Goal: Task Accomplishment & Management: Complete application form

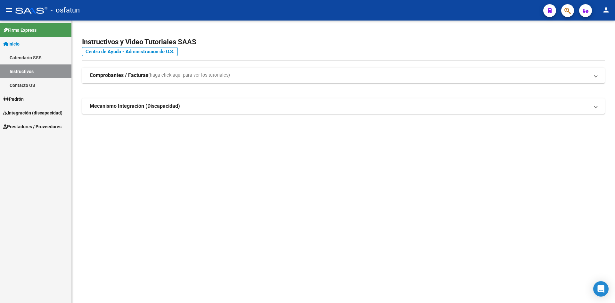
click at [24, 111] on span "Integración (discapacidad)" at bounding box center [32, 112] width 59 height 7
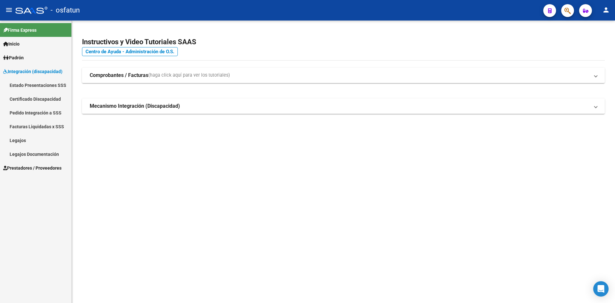
click at [17, 57] on span "Padrón" at bounding box center [13, 57] width 21 height 7
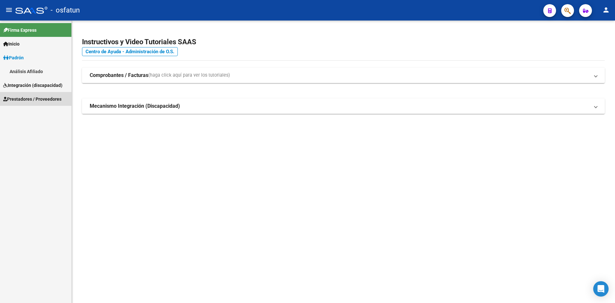
click at [26, 95] on link "Prestadores / Proveedores" at bounding box center [35, 99] width 71 height 14
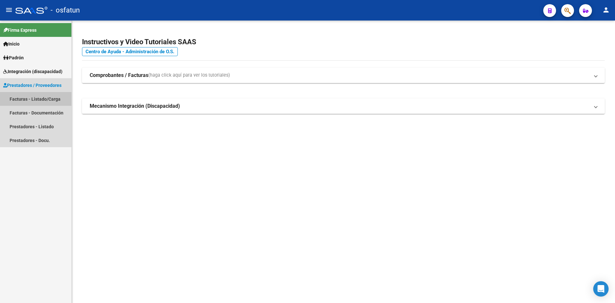
click at [28, 95] on link "Facturas - Listado/Carga" at bounding box center [35, 99] width 71 height 14
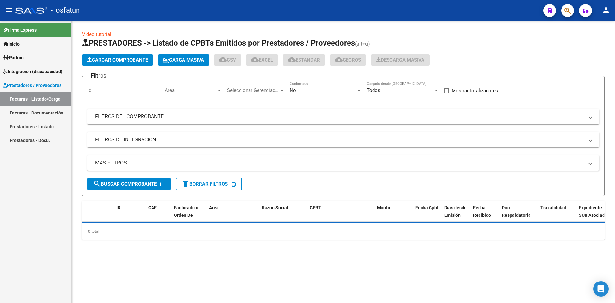
click at [116, 59] on span "Cargar Comprobante" at bounding box center [117, 60] width 61 height 6
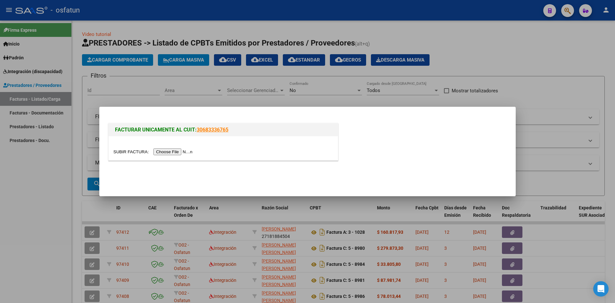
click at [172, 149] on input "file" at bounding box center [153, 151] width 81 height 7
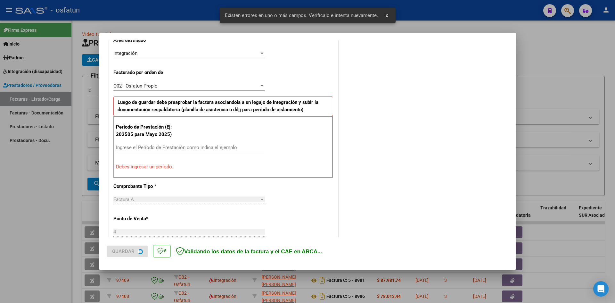
scroll to position [157, 0]
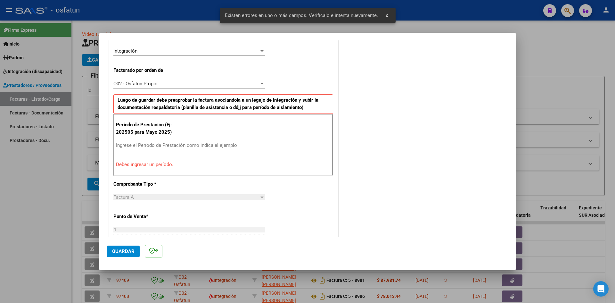
click at [136, 145] on input "Ingrese el Período de Prestación como indica el ejemplo" at bounding box center [190, 145] width 148 height 6
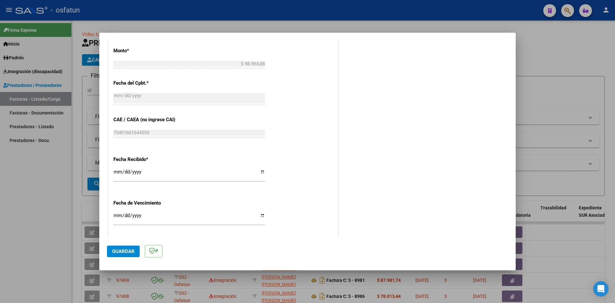
scroll to position [414, 0]
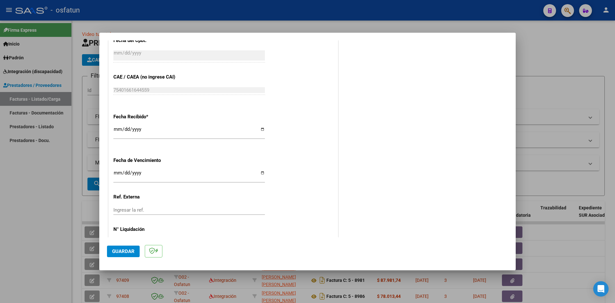
type input "202509"
click at [117, 173] on input "Ingresar la fecha" at bounding box center [189, 175] width 152 height 10
type input "[DATE]"
click at [122, 249] on span "Guardar" at bounding box center [123, 251] width 22 height 6
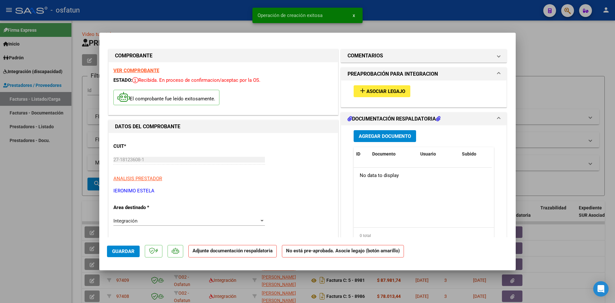
click at [392, 138] on span "Agregar Documento" at bounding box center [385, 136] width 52 height 6
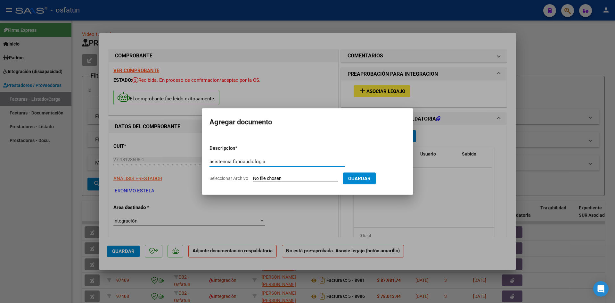
type input "asistencia fonoaudiologia"
click at [259, 177] on input "Seleccionar Archivo" at bounding box center [295, 179] width 85 height 6
type input "C:\fakepath\[PERSON_NAME] assitencia.pdf"
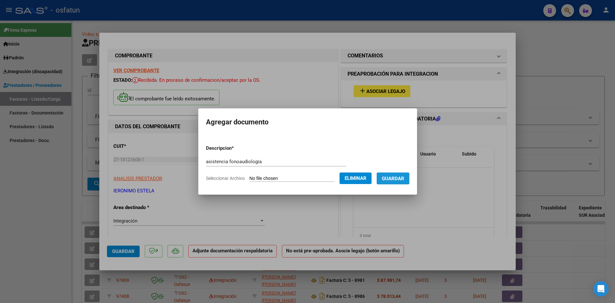
click at [403, 180] on span "Guardar" at bounding box center [393, 179] width 22 height 6
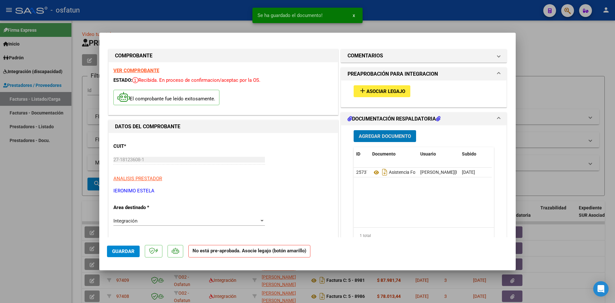
click at [380, 133] on span "Agregar Documento" at bounding box center [385, 136] width 52 height 6
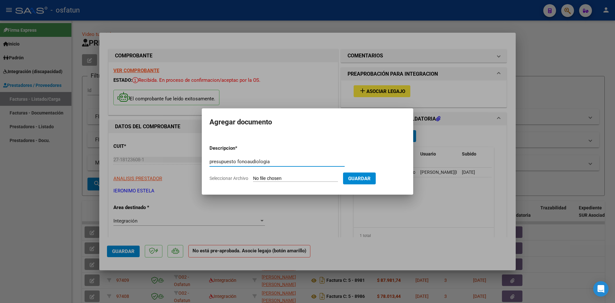
type input "presupuesto fonoaudiologia"
click at [269, 178] on input "Seleccionar Archivo" at bounding box center [295, 179] width 85 height 6
type input "C:\fakepath\[PERSON_NAME] presupuesto fono.pdf"
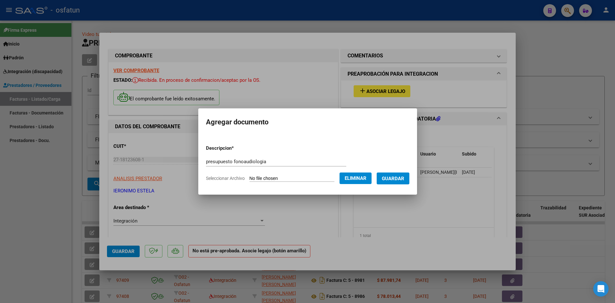
click at [399, 177] on span "Guardar" at bounding box center [393, 179] width 22 height 6
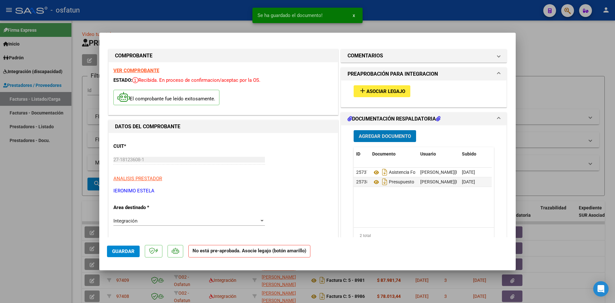
click at [377, 88] on span "add Asociar Legajo" at bounding box center [382, 91] width 46 height 6
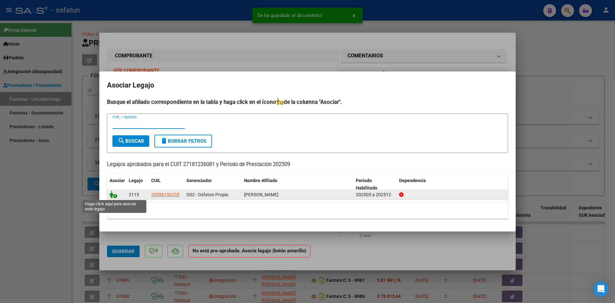
click at [114, 196] on icon at bounding box center [114, 194] width 8 height 7
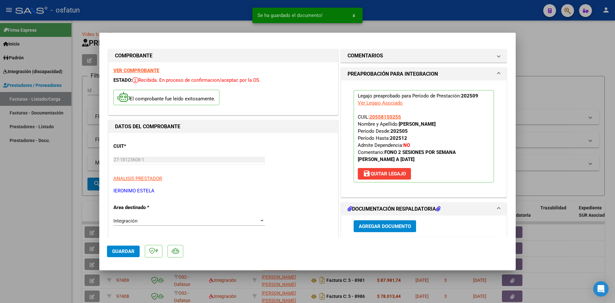
click at [140, 251] on mat-dialog-actions "Guardar" at bounding box center [307, 249] width 401 height 25
click at [129, 251] on span "Guardar" at bounding box center [123, 251] width 22 height 6
click at [547, 55] on div at bounding box center [307, 151] width 615 height 303
type input "$ 0,00"
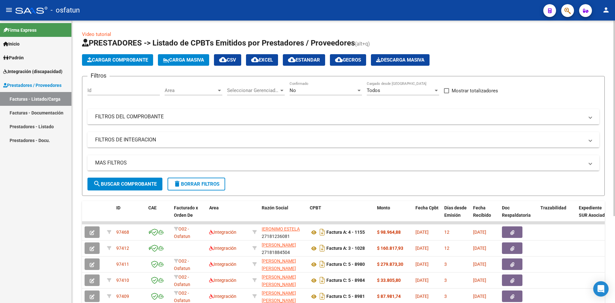
click at [127, 60] on span "Cargar Comprobante" at bounding box center [117, 60] width 61 height 6
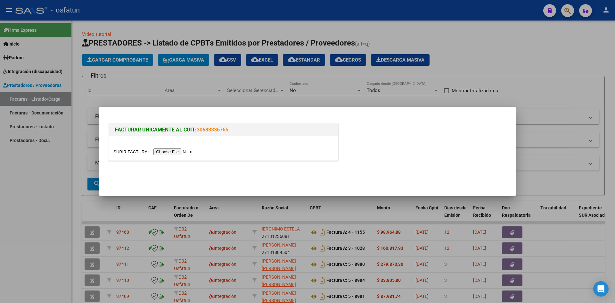
click at [167, 152] on input "file" at bounding box center [153, 151] width 81 height 7
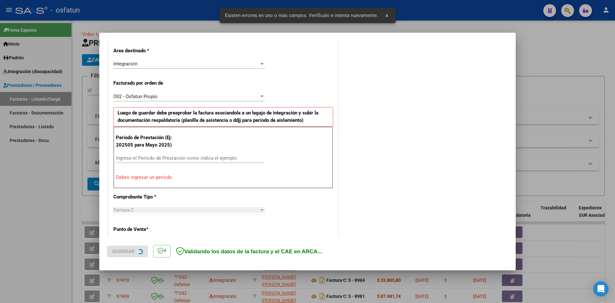
scroll to position [157, 0]
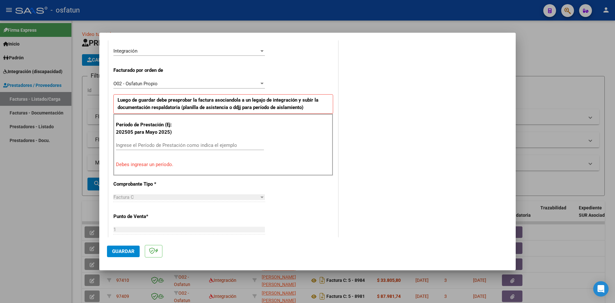
click at [130, 145] on input "Ingrese el Período de Prestación como indica el ejemplo" at bounding box center [190, 145] width 148 height 6
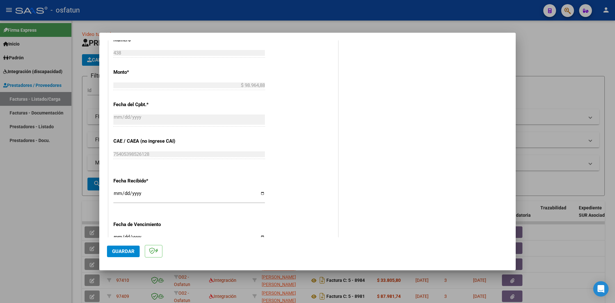
scroll to position [414, 0]
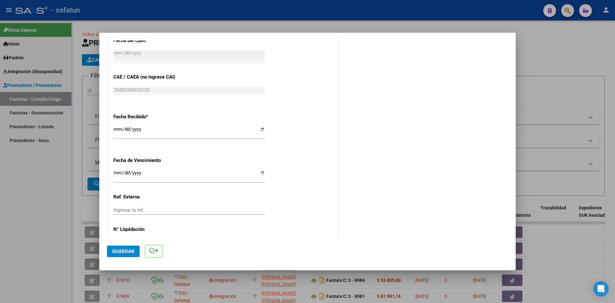
type input "202509"
click at [117, 175] on input "Ingresar la fecha" at bounding box center [189, 175] width 152 height 10
type input "[DATE]"
click at [125, 251] on span "Guardar" at bounding box center [123, 251] width 22 height 6
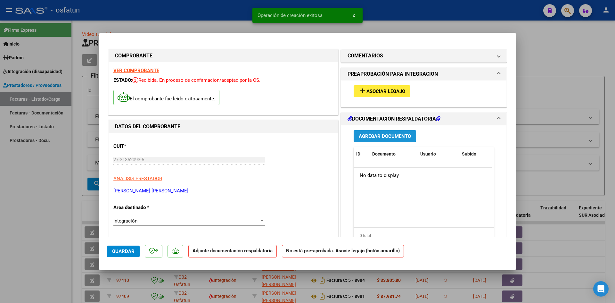
click at [377, 135] on span "Agregar Documento" at bounding box center [385, 136] width 52 height 6
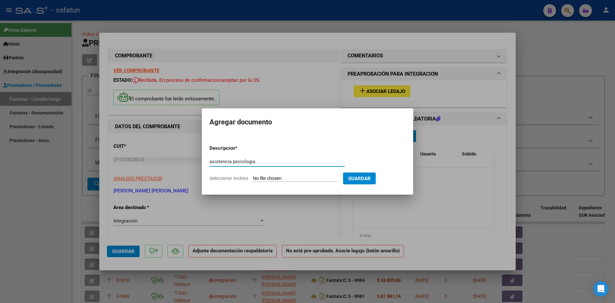
type input "asistencia psicologia"
click at [270, 173] on form "Descripcion * asistencia psicologia Escriba aquí una descripcion Seleccionar Ar…" at bounding box center [308, 163] width 196 height 47
click at [274, 177] on input "Seleccionar Archivo" at bounding box center [295, 179] width 85 height 6
type input "C:\fakepath\psl asistencia.pdf"
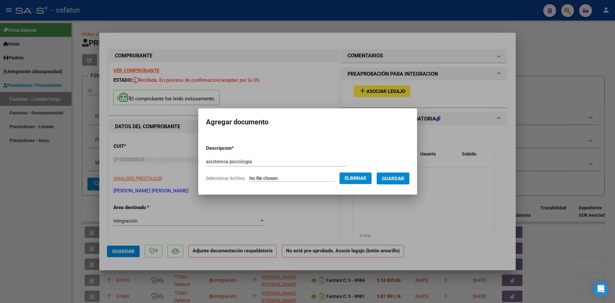
click at [399, 180] on span "Guardar" at bounding box center [393, 179] width 22 height 6
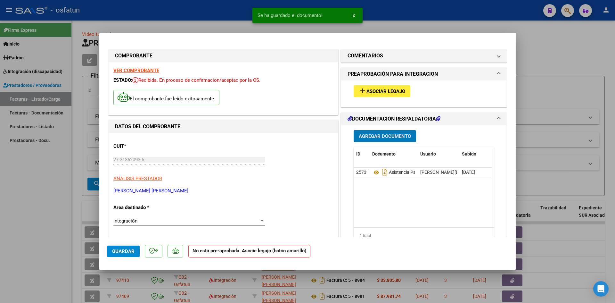
click at [374, 134] on span "Agregar Documento" at bounding box center [385, 136] width 52 height 6
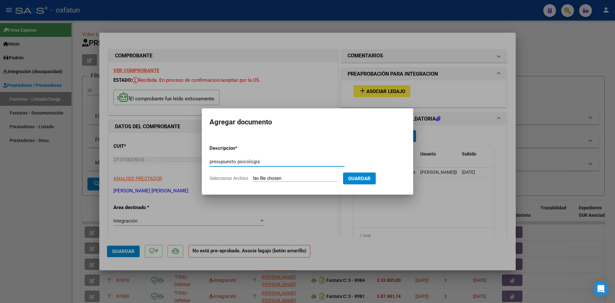
type input "presupuesto psicologia"
click at [264, 181] on input "Seleccionar Archivo" at bounding box center [295, 179] width 85 height 6
type input "C:\fakepath\psl autorizacion.pdf"
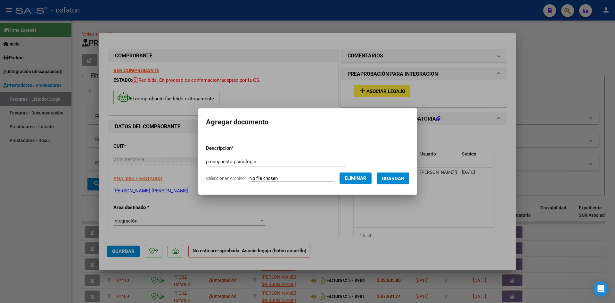
click at [403, 178] on span "Guardar" at bounding box center [393, 179] width 22 height 6
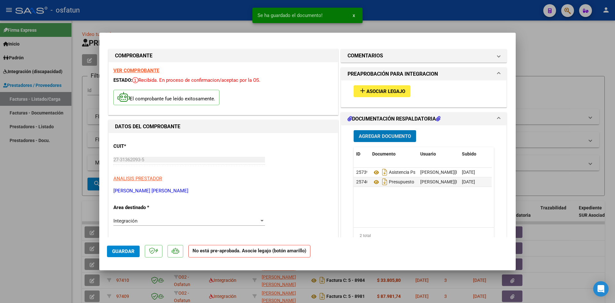
click at [379, 88] on span "Asociar Legajo" at bounding box center [385, 91] width 39 height 6
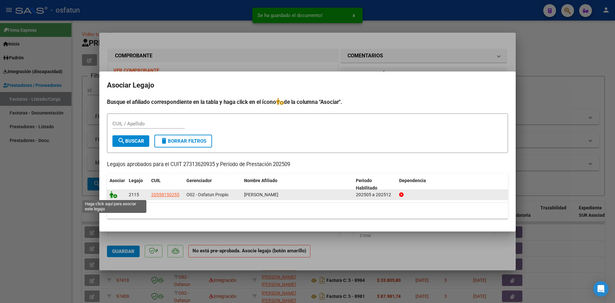
click at [113, 195] on icon at bounding box center [114, 194] width 8 height 7
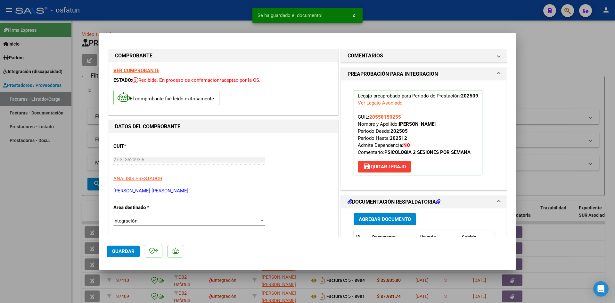
drag, startPoint x: 131, startPoint y: 252, endPoint x: 131, endPoint y: 248, distance: 4.8
click at [131, 251] on span "Guardar" at bounding box center [123, 251] width 22 height 6
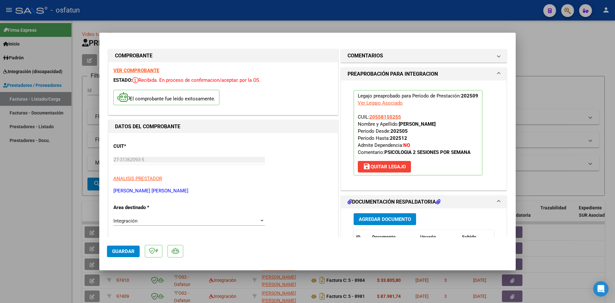
click at [135, 68] on strong "VER COMPROBANTE" at bounding box center [136, 71] width 46 height 6
click at [124, 248] on span "Guardar" at bounding box center [123, 251] width 22 height 6
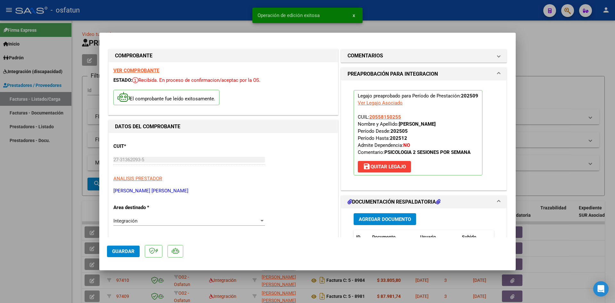
click at [564, 55] on div at bounding box center [307, 151] width 615 height 303
type input "$ 0,00"
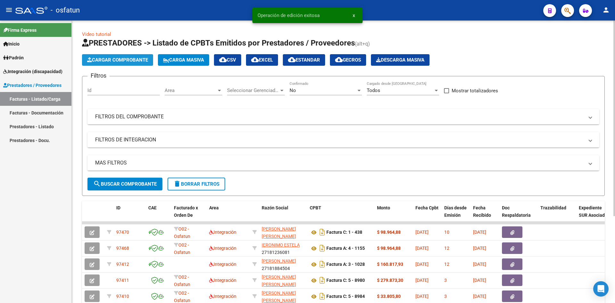
click at [125, 58] on span "Cargar Comprobante" at bounding box center [117, 60] width 61 height 6
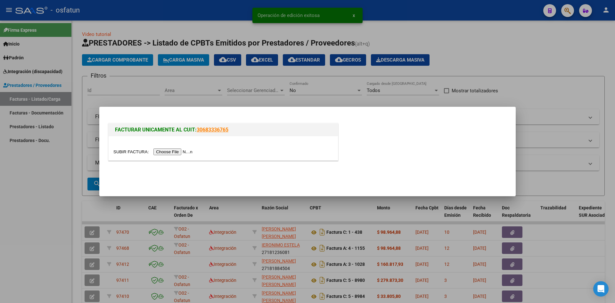
click at [161, 150] on input "file" at bounding box center [153, 151] width 81 height 7
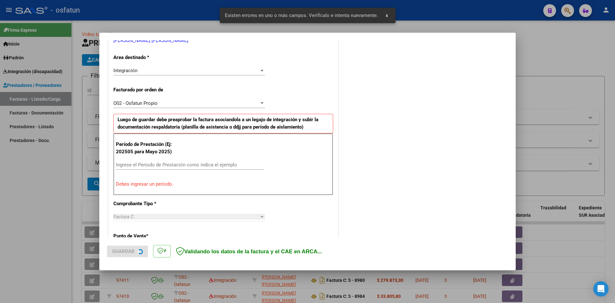
scroll to position [145, 0]
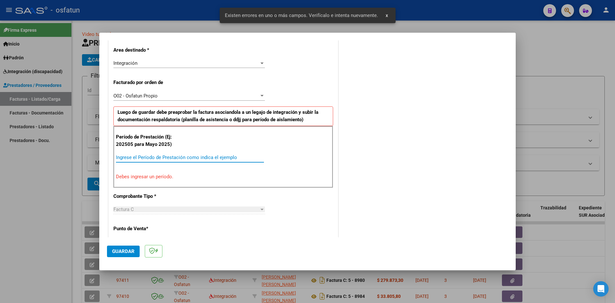
click at [140, 156] on input "Ingrese el Período de Prestación como indica el ejemplo" at bounding box center [190, 157] width 148 height 6
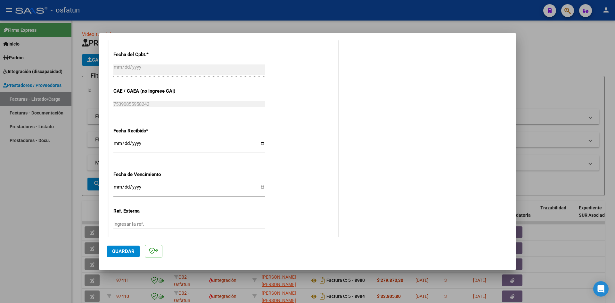
scroll to position [401, 0]
type input "202509"
click at [117, 184] on input "Ingresar la fecha" at bounding box center [189, 187] width 152 height 10
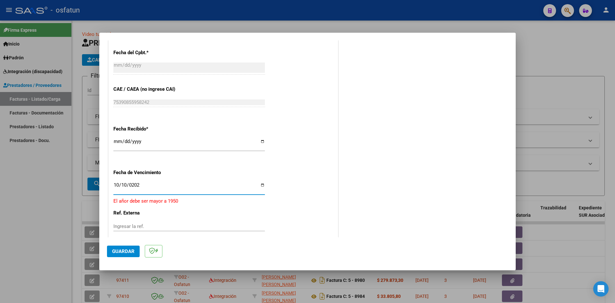
type input "[DATE]"
click at [123, 250] on span "Guardar" at bounding box center [123, 251] width 22 height 6
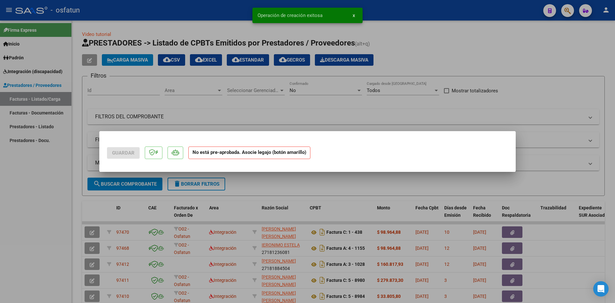
scroll to position [0, 0]
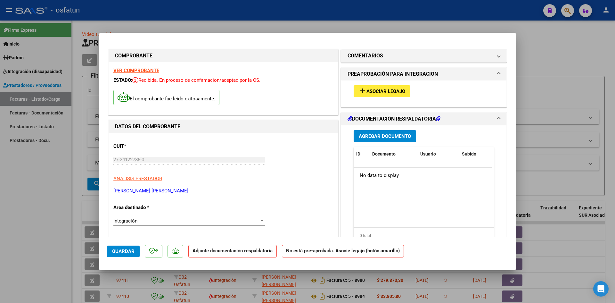
click at [384, 133] on span "Agregar Documento" at bounding box center [385, 136] width 52 height 6
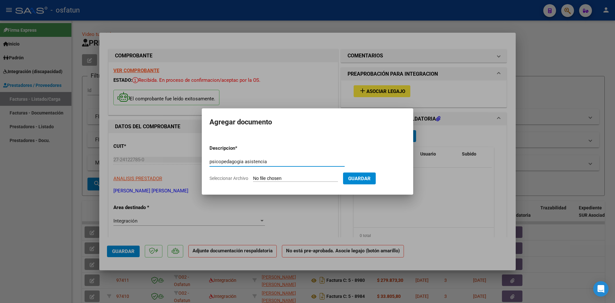
type input "psicopedagogia asistencia"
click at [263, 177] on input "Seleccionar Archivo" at bounding box center [295, 179] width 85 height 6
type input "C:\fakepath\psicopedagogia asistencia.pdf"
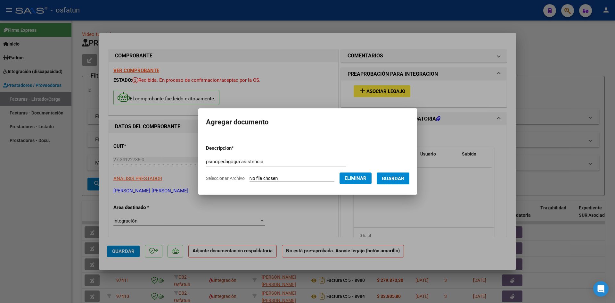
click at [399, 177] on span "Guardar" at bounding box center [393, 179] width 22 height 6
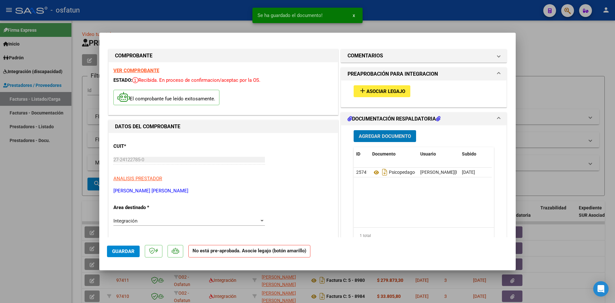
click at [369, 135] on span "Agregar Documento" at bounding box center [385, 136] width 52 height 6
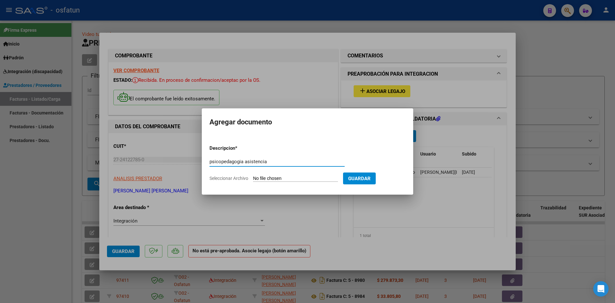
type input "psicopedagogia asistencia"
click at [273, 178] on input "Seleccionar Archivo" at bounding box center [295, 179] width 85 height 6
type input "C:\fakepath\psicopedagogia asistencia.pdf"
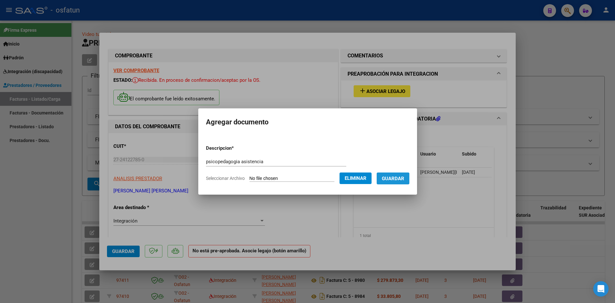
click at [397, 179] on span "Guardar" at bounding box center [393, 179] width 22 height 6
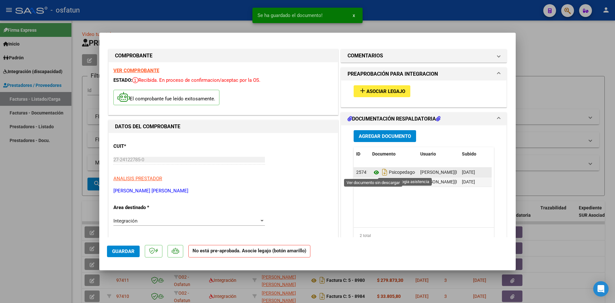
click at [374, 172] on icon at bounding box center [376, 172] width 8 height 8
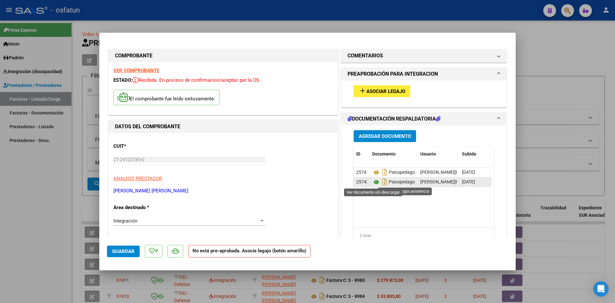
click at [374, 181] on icon at bounding box center [376, 182] width 8 height 8
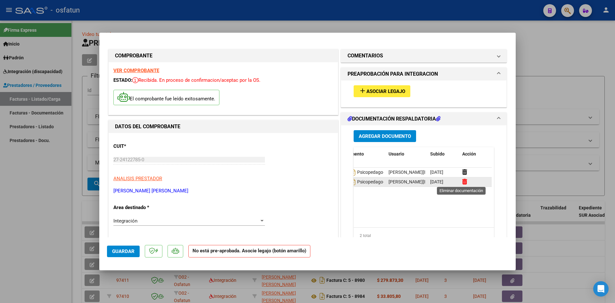
click at [462, 181] on icon at bounding box center [464, 181] width 5 height 6
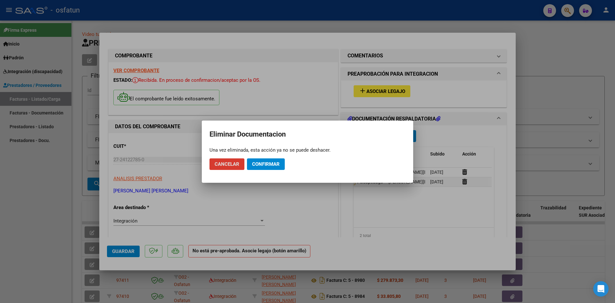
click at [263, 166] on span "Confirmar" at bounding box center [266, 164] width 28 height 6
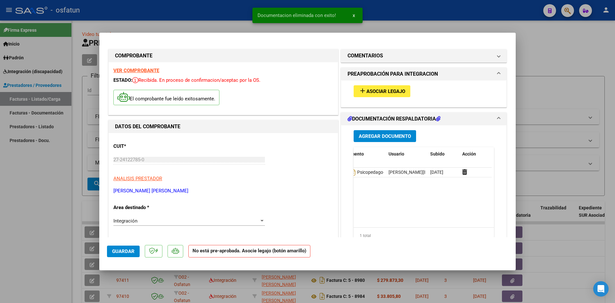
click at [373, 135] on span "Agregar Documento" at bounding box center [385, 136] width 52 height 6
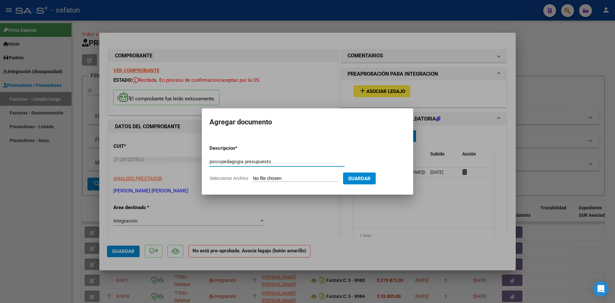
type input "psicopedagogia presupuesto"
click at [267, 177] on input "Seleccionar Archivo" at bounding box center [295, 179] width 85 height 6
type input "C:\fakepath\psicopedagogia presupuesto.pdf"
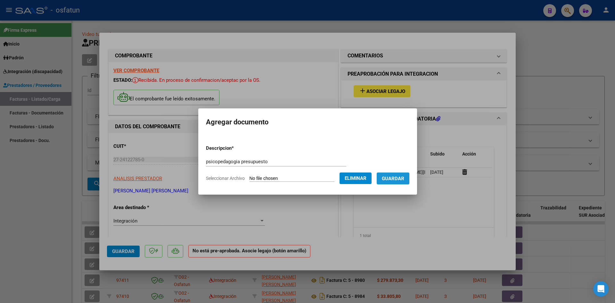
click at [404, 177] on span "Guardar" at bounding box center [393, 179] width 22 height 6
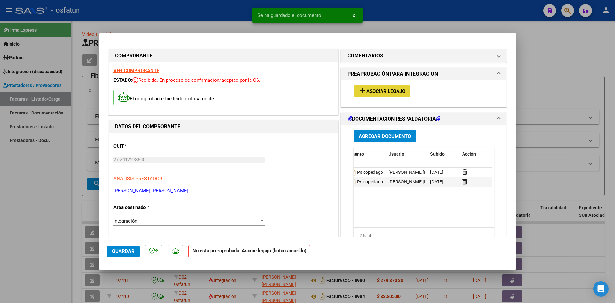
click at [373, 89] on span "Asociar Legajo" at bounding box center [385, 91] width 39 height 6
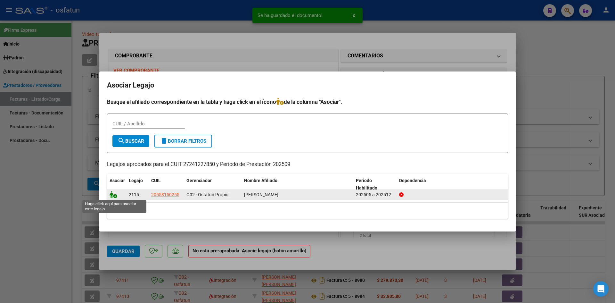
click at [114, 196] on icon at bounding box center [114, 194] width 8 height 7
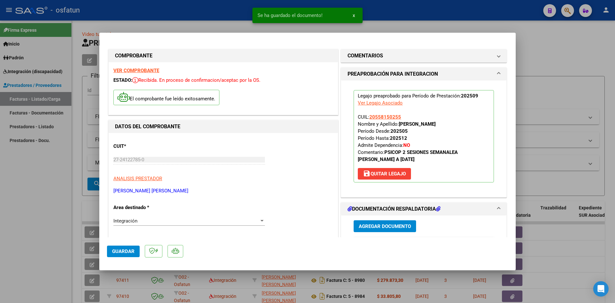
click at [125, 250] on span "Guardar" at bounding box center [123, 251] width 22 height 6
click at [553, 56] on div at bounding box center [307, 151] width 615 height 303
type input "$ 0,00"
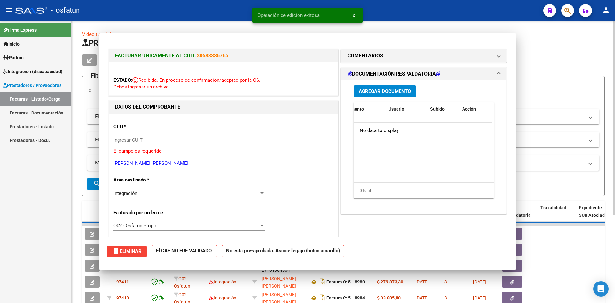
scroll to position [0, 0]
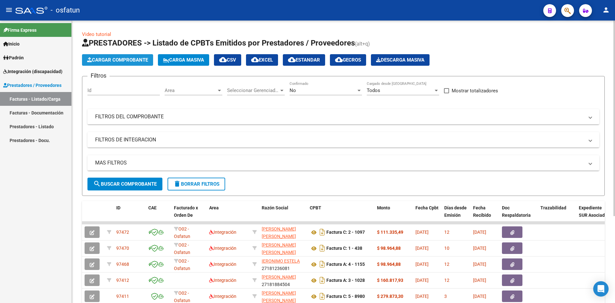
click at [126, 62] on span "Cargar Comprobante" at bounding box center [117, 60] width 61 height 6
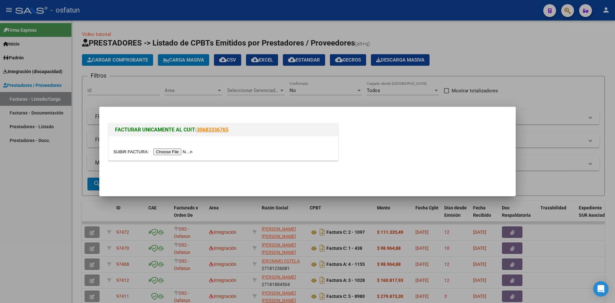
click at [180, 151] on input "file" at bounding box center [153, 151] width 81 height 7
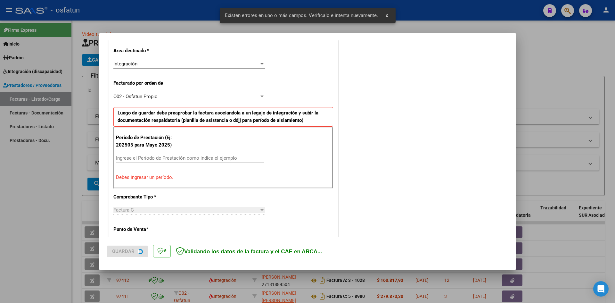
scroll to position [157, 0]
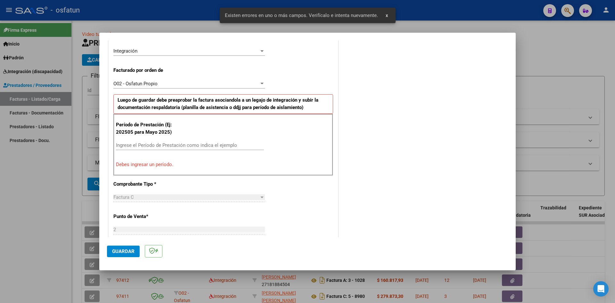
click at [136, 142] on div "Ingrese el Período de Prestación como indica el ejemplo" at bounding box center [190, 145] width 148 height 10
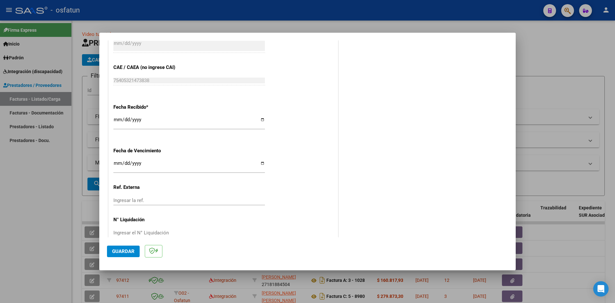
scroll to position [436, 0]
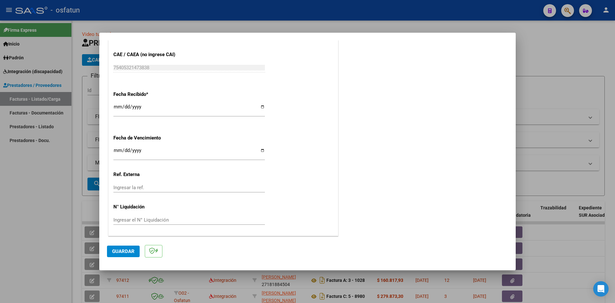
type input "202509"
click at [117, 150] on input "Ingresar la fecha" at bounding box center [189, 153] width 152 height 10
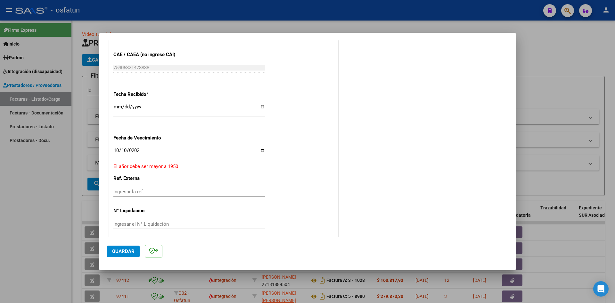
type input "[DATE]"
click at [115, 254] on button "Guardar" at bounding box center [123, 251] width 33 height 12
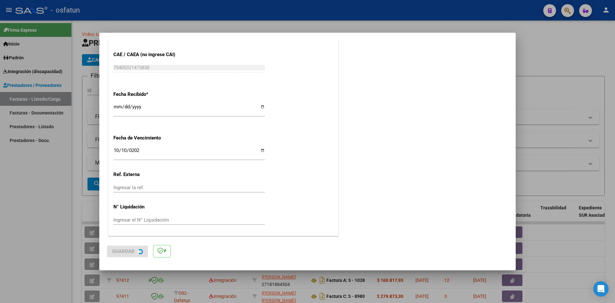
scroll to position [0, 0]
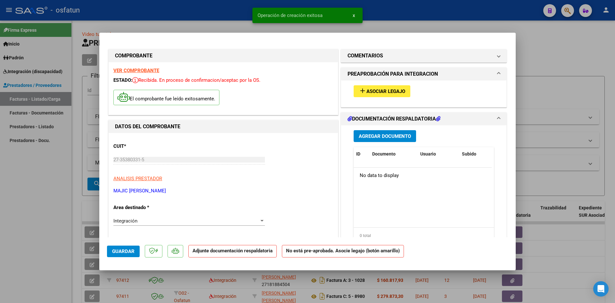
click at [388, 134] on span "Agregar Documento" at bounding box center [385, 136] width 52 height 6
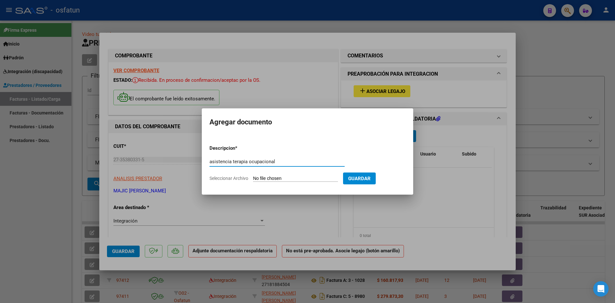
type input "asistencia terapia ocupacional"
click at [261, 180] on input "Seleccionar Archivo" at bounding box center [295, 179] width 85 height 6
type input "C:\fakepath\to asistencia.pdf"
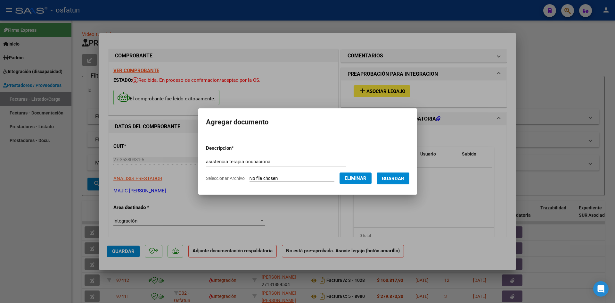
click at [400, 181] on span "Guardar" at bounding box center [393, 179] width 22 height 6
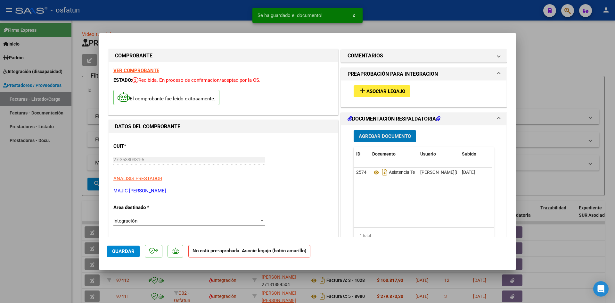
click at [379, 137] on span "Agregar Documento" at bounding box center [385, 136] width 52 height 6
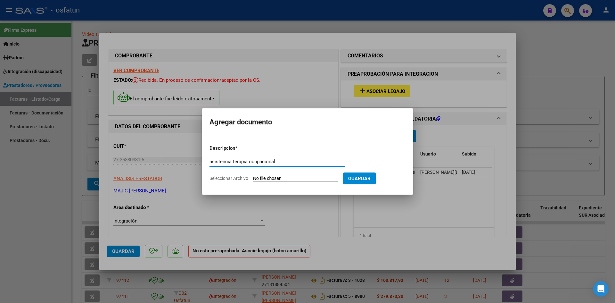
type input "asistencia terapia ocupacional"
click at [267, 180] on input "Seleccionar Archivo" at bounding box center [295, 179] width 85 height 6
type input "C:\fakepath\to autorizacion.pdf"
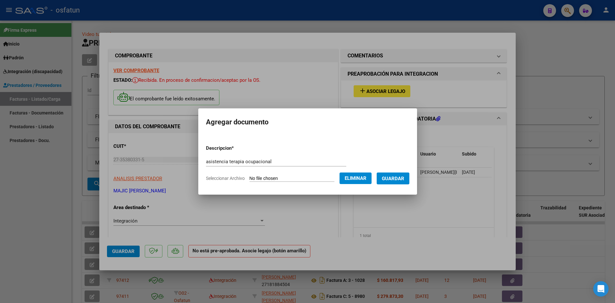
click at [397, 177] on span "Guardar" at bounding box center [393, 179] width 22 height 6
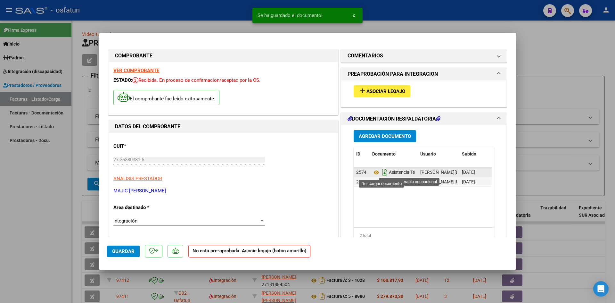
click at [381, 174] on icon "Descargar documento" at bounding box center [385, 172] width 8 height 10
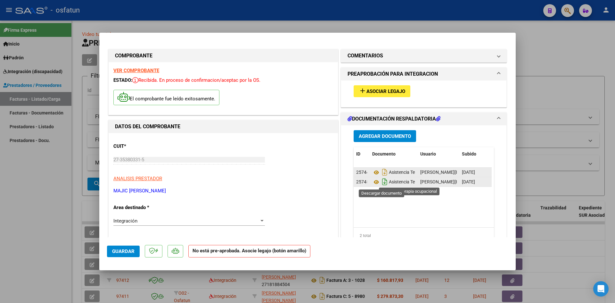
click at [381, 181] on icon "Descargar documento" at bounding box center [385, 182] width 8 height 10
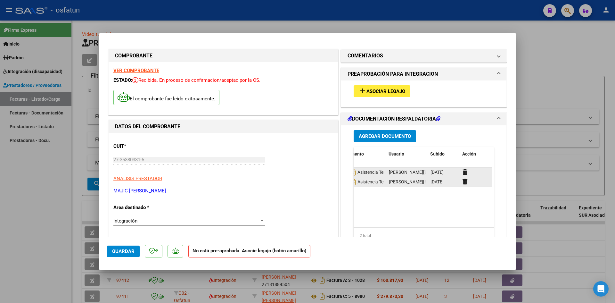
scroll to position [0, 32]
click at [462, 181] on icon at bounding box center [464, 181] width 5 height 6
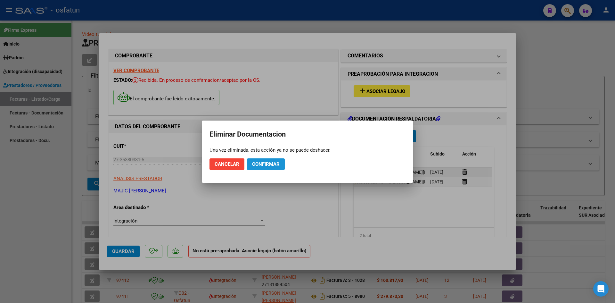
click at [260, 165] on span "Confirmar" at bounding box center [266, 164] width 28 height 6
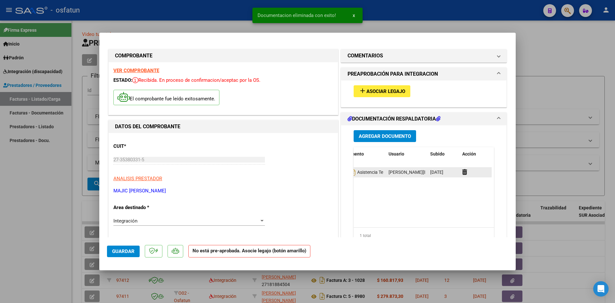
click at [377, 135] on span "Agregar Documento" at bounding box center [385, 136] width 52 height 6
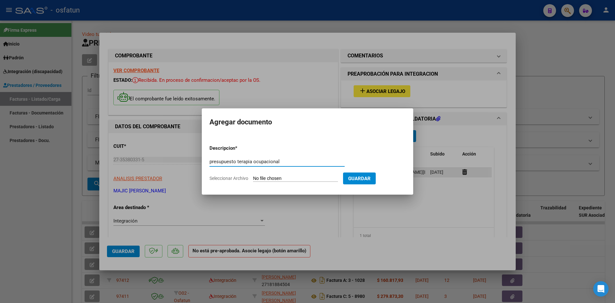
type input "presupuesto terapia ocupacional"
click at [274, 179] on input "Seleccionar Archivo" at bounding box center [295, 179] width 85 height 6
type input "C:\fakepath\to autorizacion.pdf"
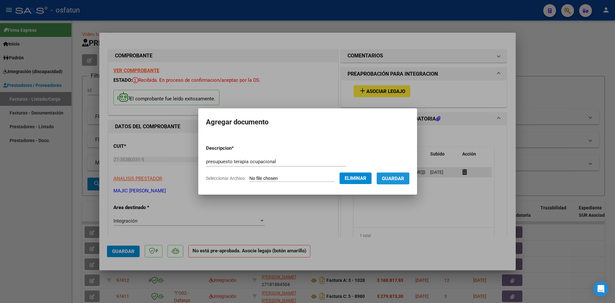
click at [399, 176] on span "Guardar" at bounding box center [393, 179] width 22 height 6
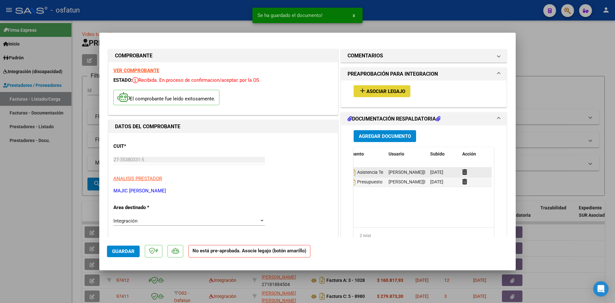
click at [375, 90] on span "Asociar Legajo" at bounding box center [385, 91] width 39 height 6
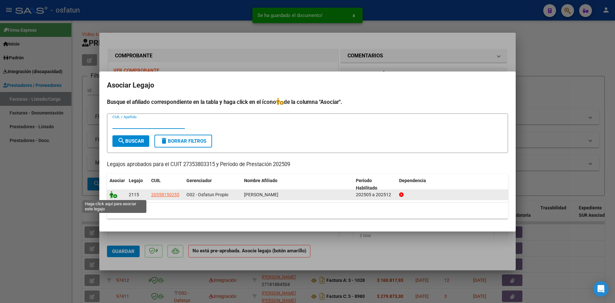
click at [111, 193] on icon at bounding box center [114, 194] width 8 height 7
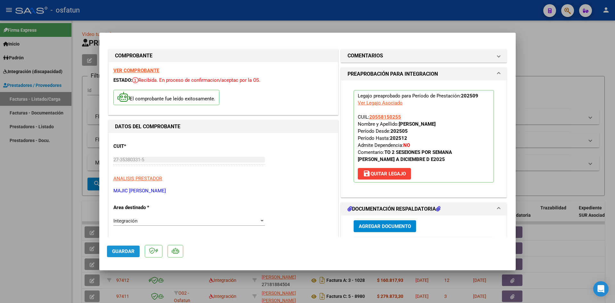
drag, startPoint x: 118, startPoint y: 251, endPoint x: 124, endPoint y: 207, distance: 44.9
click at [119, 252] on span "Guardar" at bounding box center [123, 251] width 22 height 6
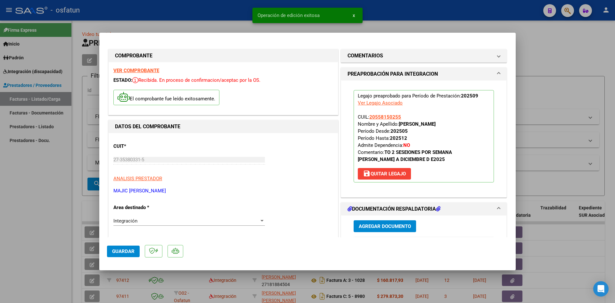
drag, startPoint x: 542, startPoint y: 41, endPoint x: 376, endPoint y: 8, distance: 168.5
click at [542, 41] on div at bounding box center [307, 151] width 615 height 303
type input "$ 0,00"
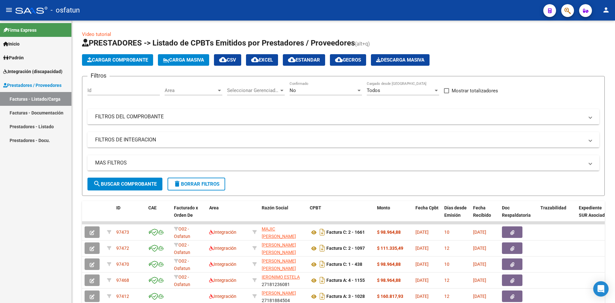
click at [19, 56] on span "Padrón" at bounding box center [13, 57] width 21 height 7
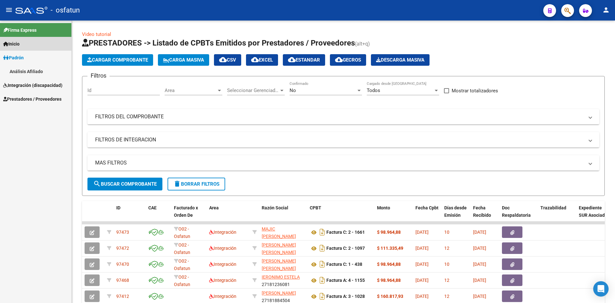
click at [15, 45] on span "Inicio" at bounding box center [11, 43] width 16 height 7
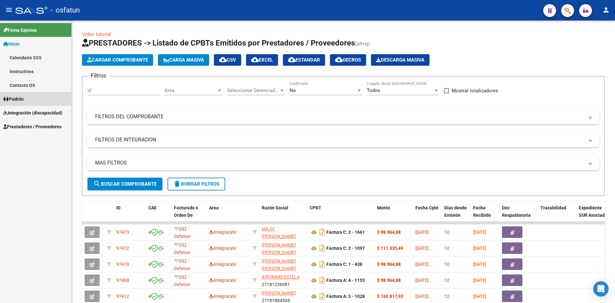
click at [15, 98] on span "Padrón" at bounding box center [13, 98] width 21 height 7
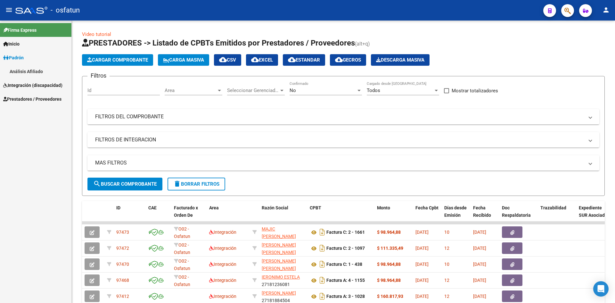
click at [22, 86] on span "Integración (discapacidad)" at bounding box center [32, 85] width 59 height 7
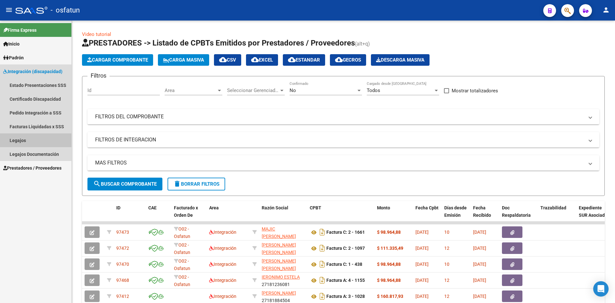
click at [25, 141] on link "Legajos" at bounding box center [35, 140] width 71 height 14
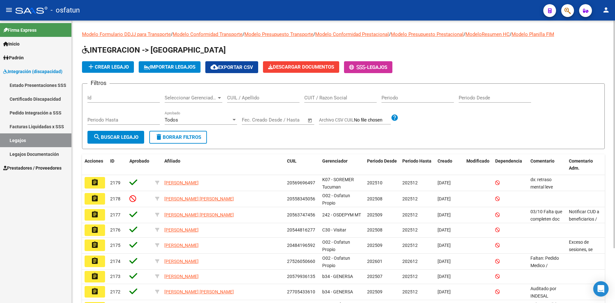
click at [239, 97] on input "CUIL / Apellido" at bounding box center [263, 98] width 72 height 6
type input "[PERSON_NAME]"
click at [119, 133] on button "search Buscar Legajo" at bounding box center [115, 137] width 57 height 13
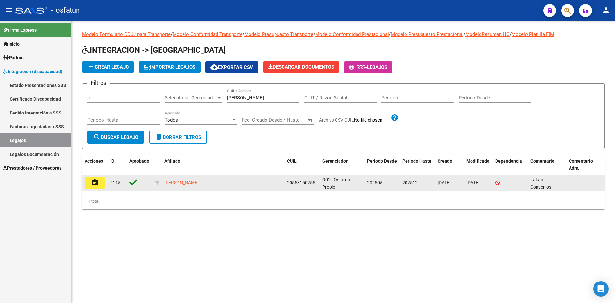
click at [96, 182] on mat-icon "assignment" at bounding box center [95, 182] width 8 height 8
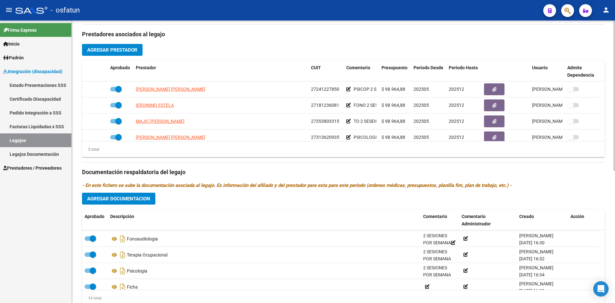
scroll to position [152, 0]
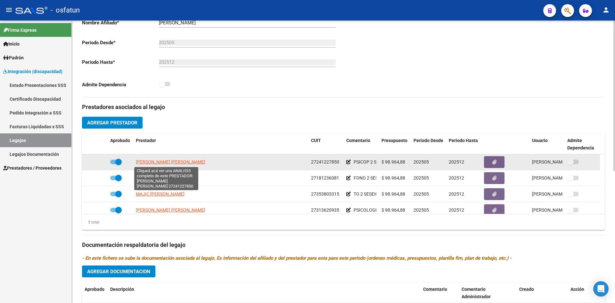
click at [170, 161] on span "[PERSON_NAME] [PERSON_NAME]" at bounding box center [171, 161] width 70 height 5
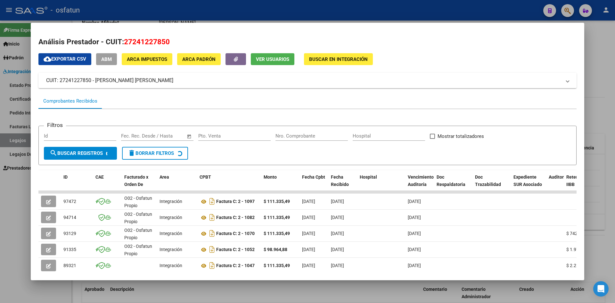
click at [615, 46] on div at bounding box center [307, 151] width 615 height 303
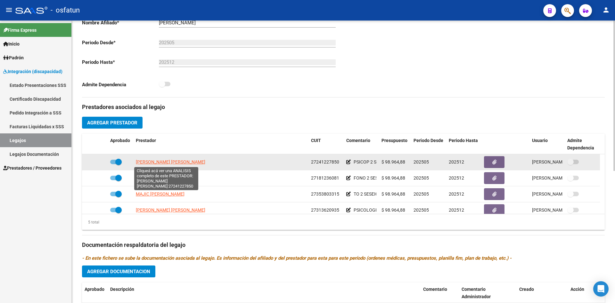
click at [154, 160] on span "[PERSON_NAME] [PERSON_NAME]" at bounding box center [171, 161] width 70 height 5
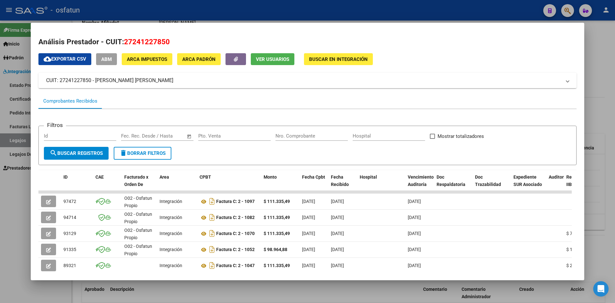
click at [608, 45] on div at bounding box center [307, 151] width 615 height 303
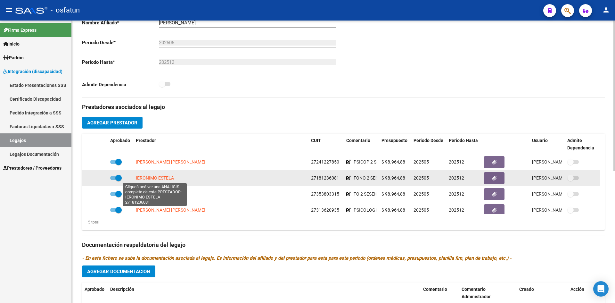
click at [147, 180] on span "IERONIMO ESTELA" at bounding box center [155, 177] width 38 height 5
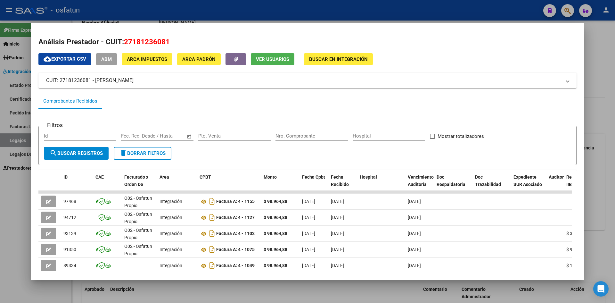
click at [605, 76] on div at bounding box center [307, 151] width 615 height 303
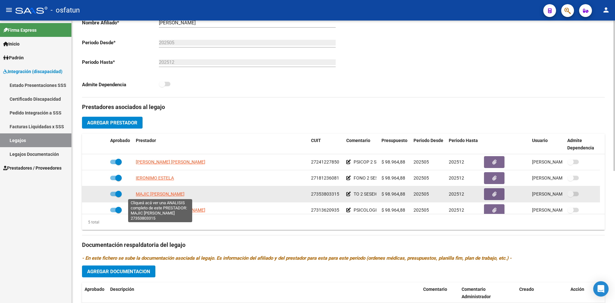
click at [158, 193] on span "MAJIC [PERSON_NAME]" at bounding box center [160, 193] width 49 height 5
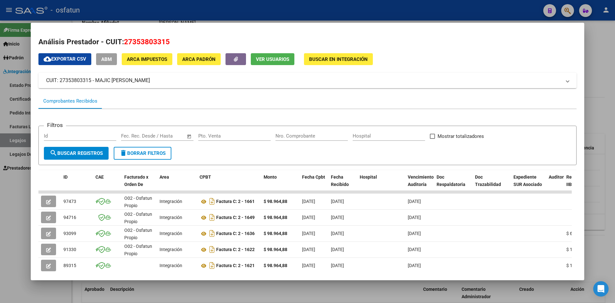
click at [591, 105] on div at bounding box center [307, 151] width 615 height 303
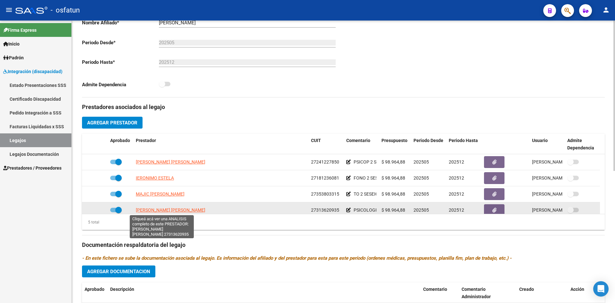
click at [152, 209] on span "[PERSON_NAME] [PERSON_NAME]" at bounding box center [171, 209] width 70 height 5
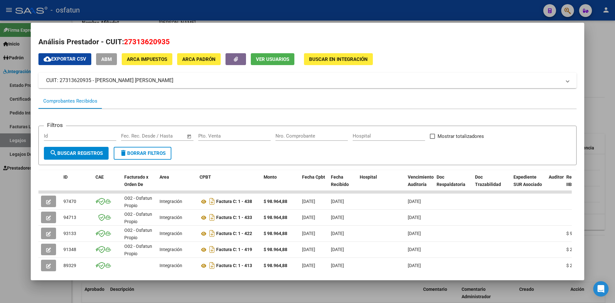
click at [601, 116] on div at bounding box center [307, 151] width 615 height 303
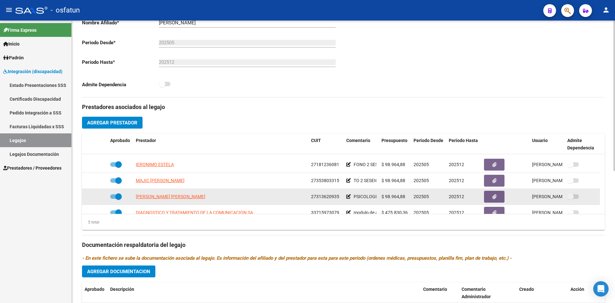
scroll to position [22, 0]
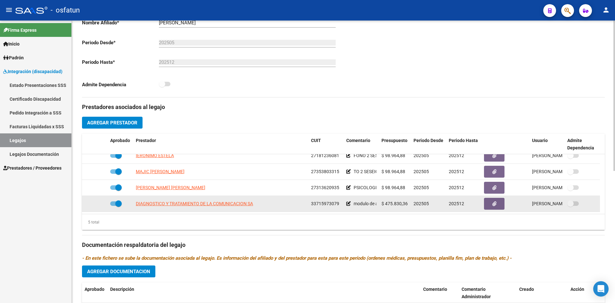
click at [191, 200] on app-link-go-to "DIAGNOSTICO Y TRATAMIENTO DE LA COMUNICACION SA" at bounding box center [194, 203] width 117 height 7
click at [185, 203] on span "DIAGNOSTICO Y TRATAMIENTO DE LA COMUNICACION SA" at bounding box center [194, 203] width 117 height 5
type textarea "33715973079"
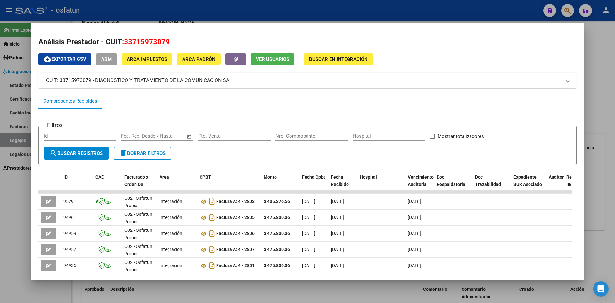
click at [601, 51] on div at bounding box center [307, 151] width 615 height 303
